Goal: Information Seeking & Learning: Learn about a topic

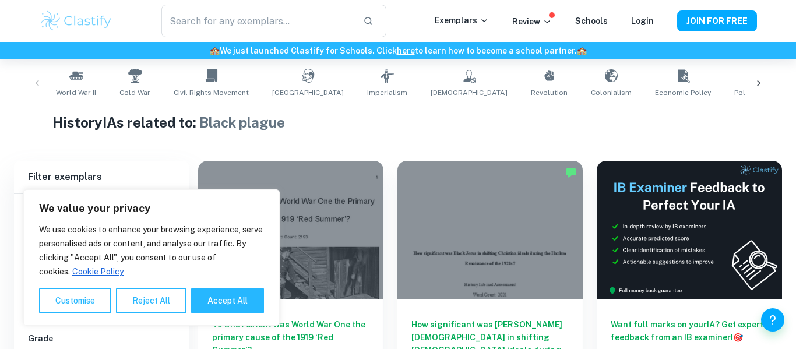
scroll to position [298, 0]
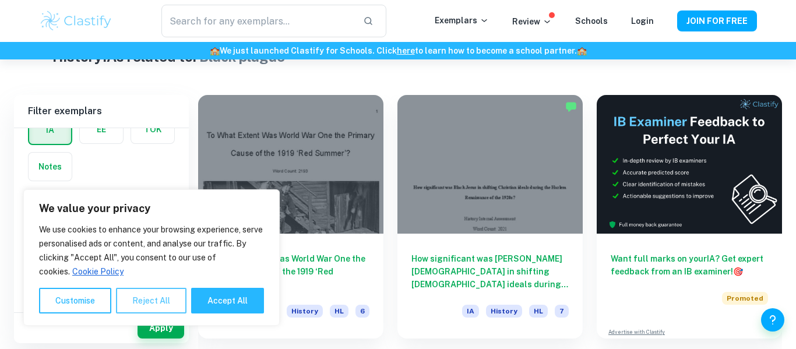
click at [153, 292] on button "Reject All" at bounding box center [151, 301] width 70 height 26
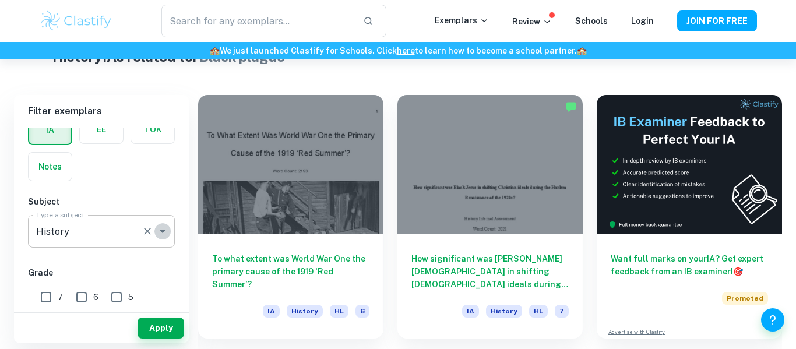
click at [160, 234] on icon "Open" at bounding box center [163, 231] width 14 height 14
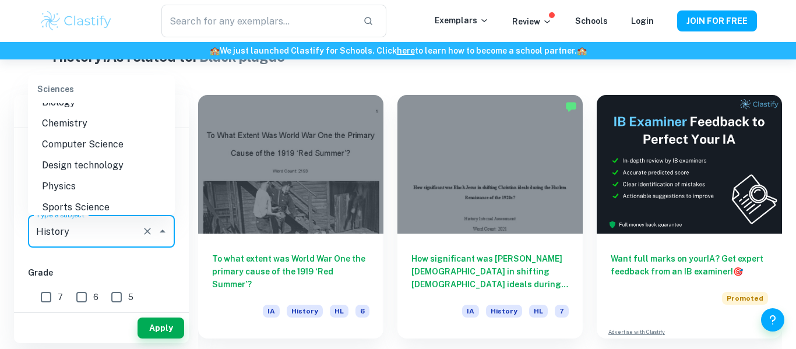
scroll to position [1459, 0]
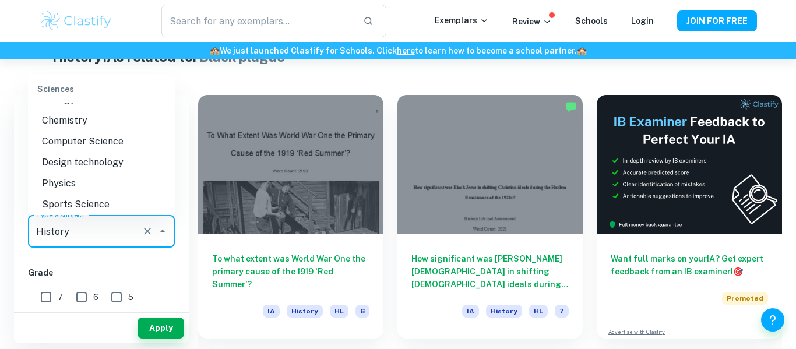
click at [87, 173] on li "Physics" at bounding box center [101, 183] width 147 height 21
type input "Physics"
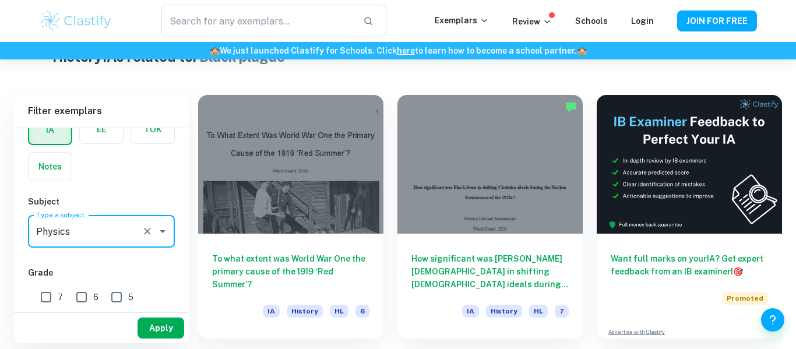
click at [157, 324] on button "Apply" at bounding box center [160, 327] width 47 height 21
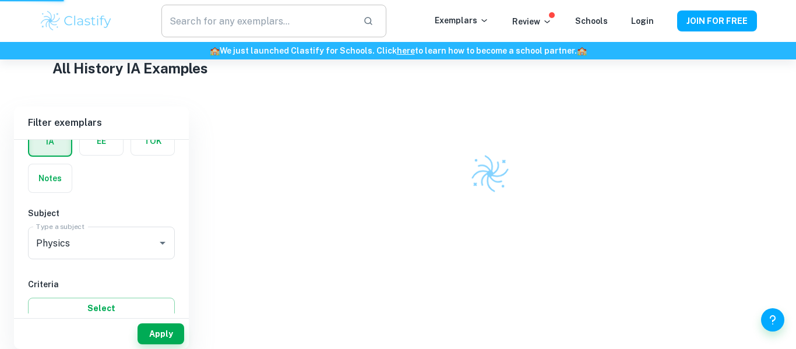
scroll to position [274, 0]
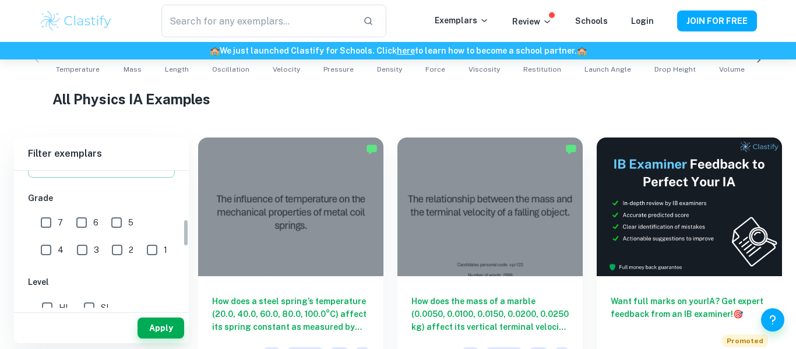
scroll to position [241, 0]
click at [54, 223] on input "7" at bounding box center [45, 220] width 23 height 23
checkbox input "true"
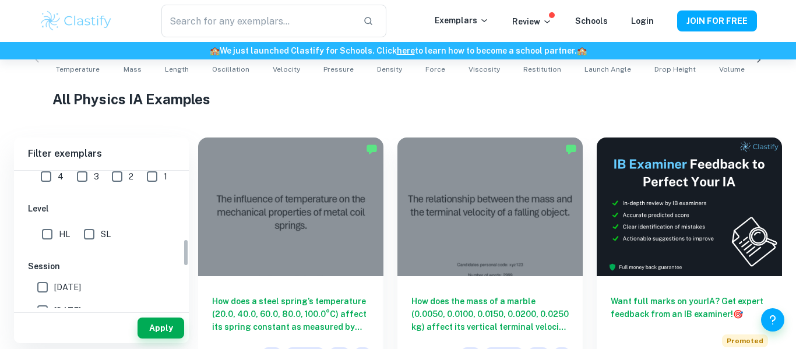
scroll to position [339, 0]
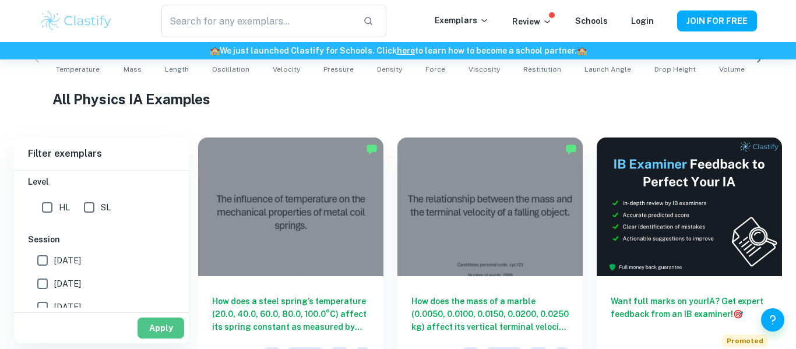
click at [164, 328] on button "Apply" at bounding box center [160, 327] width 47 height 21
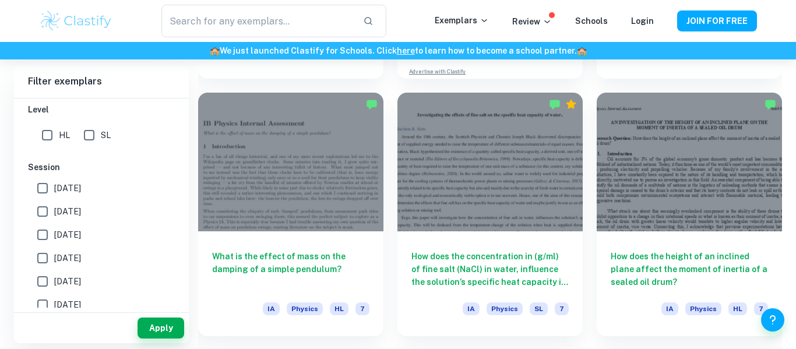
scroll to position [2364, 0]
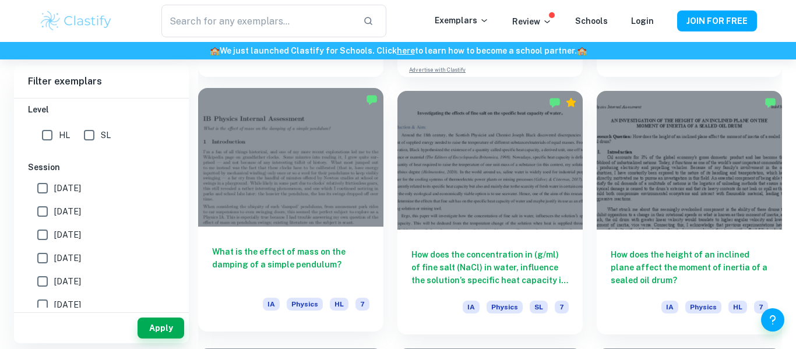
click at [259, 267] on h6 "What is the effect of mass on the damping of a simple pendulum?" at bounding box center [290, 264] width 157 height 38
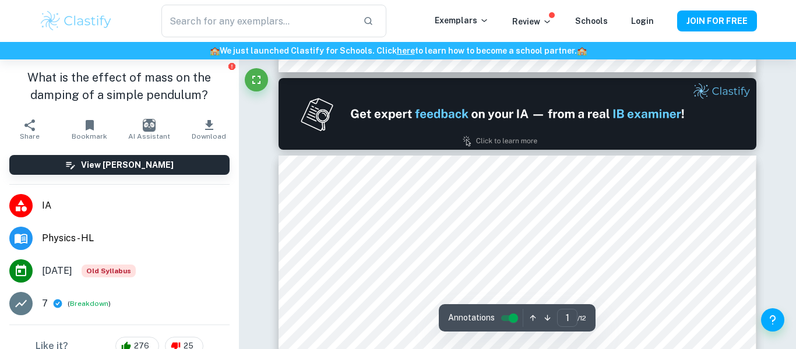
scroll to position [587, 0]
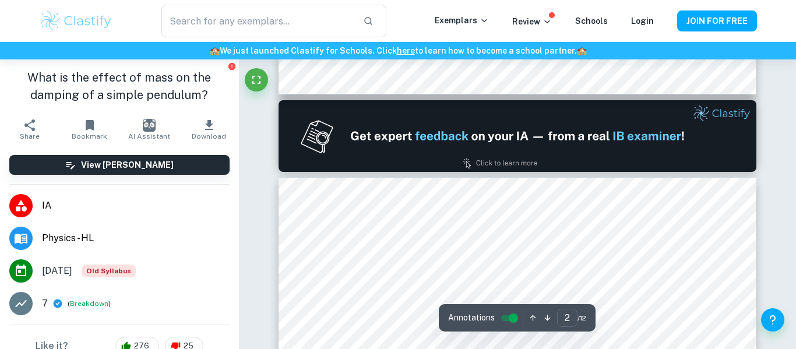
type input "1"
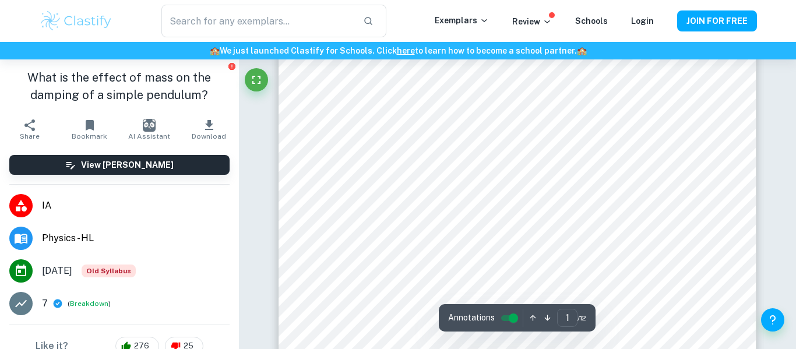
scroll to position [0, 0]
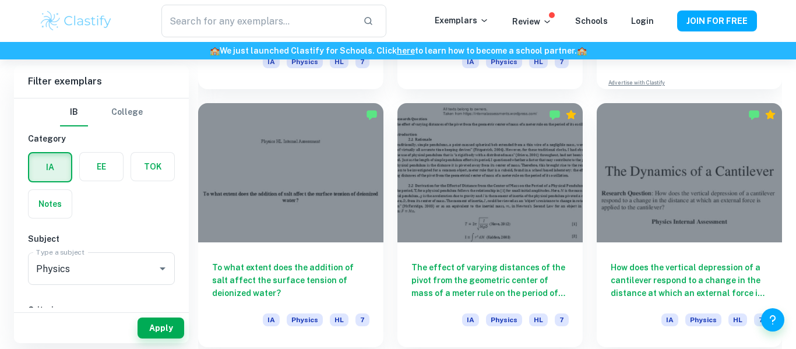
scroll to position [7854, 0]
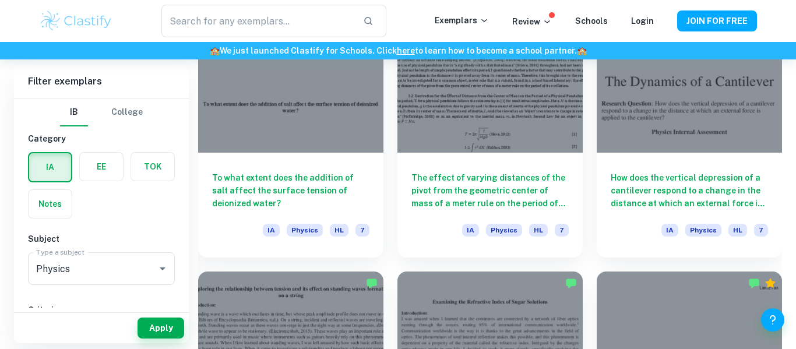
click at [691, 202] on div "How does the vertical [MEDICAL_DATA] of a cantilever respond to a change in the…" at bounding box center [688, 205] width 185 height 105
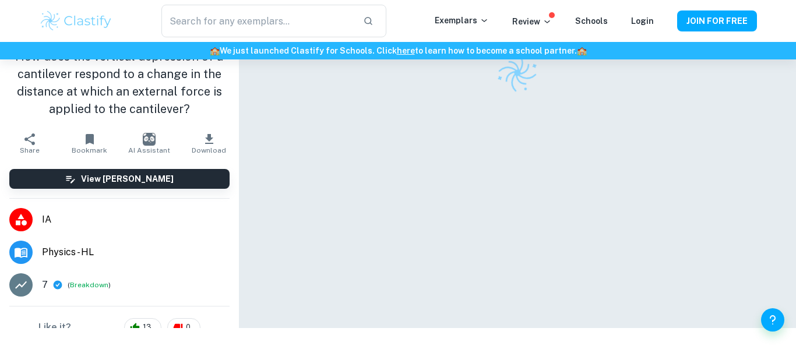
scroll to position [59, 0]
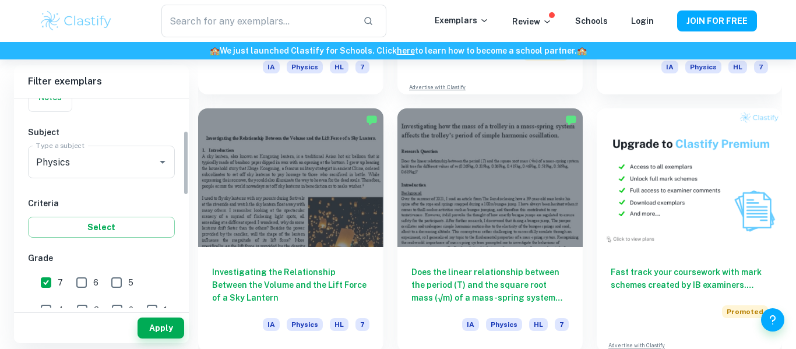
scroll to position [108, 0]
click at [90, 285] on input "6" at bounding box center [81, 280] width 23 height 23
checkbox input "true"
click at [173, 326] on button "Apply" at bounding box center [160, 327] width 47 height 21
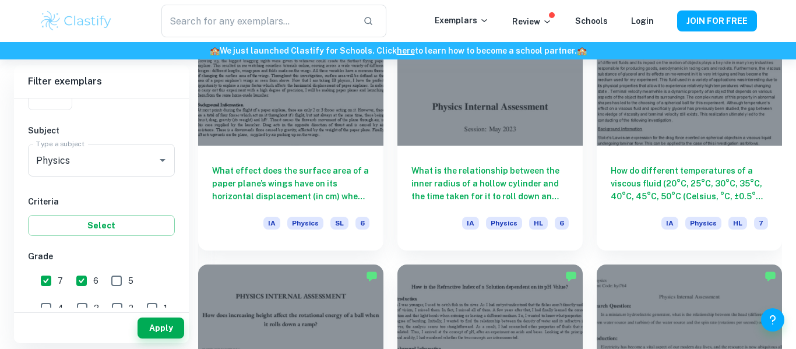
scroll to position [3737, 0]
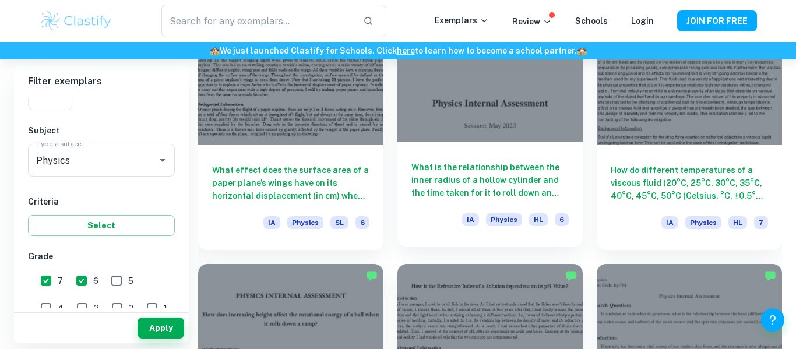
click at [491, 179] on h6 "What is the relationship between the inner radius of a hollow cylinder and the …" at bounding box center [489, 180] width 157 height 38
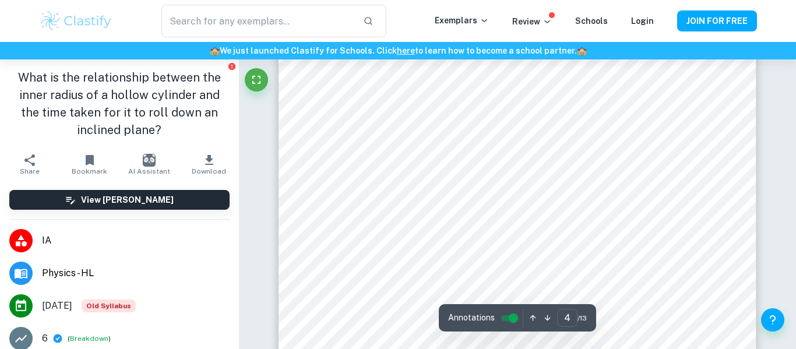
scroll to position [2400, 0]
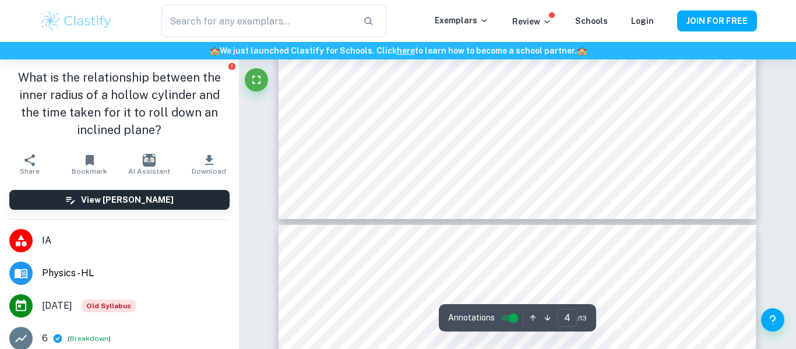
type input "5"
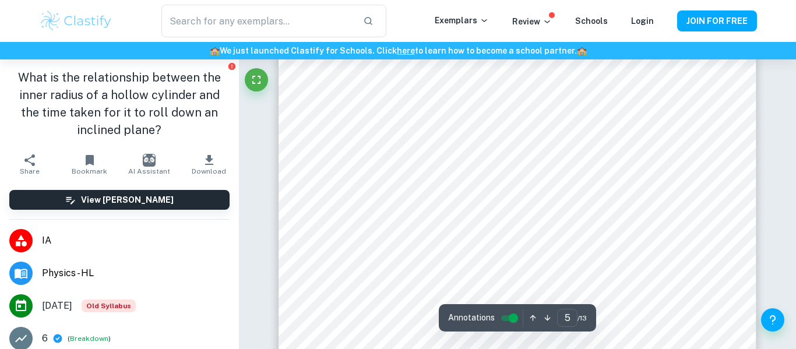
scroll to position [2960, 0]
